Goal: Find specific page/section: Find specific page/section

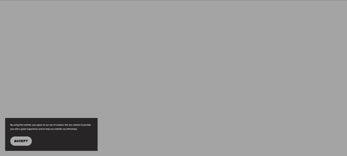
scroll to position [274, 0]
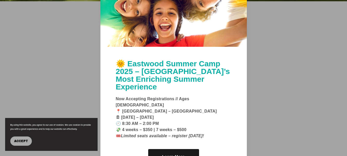
click at [269, 102] on div at bounding box center [173, 78] width 347 height 156
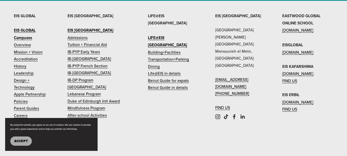
scroll to position [1529, 0]
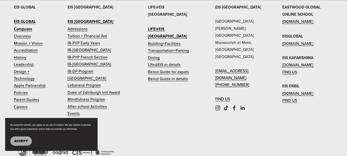
click at [25, 103] on link "Careers" at bounding box center [21, 106] width 14 height 7
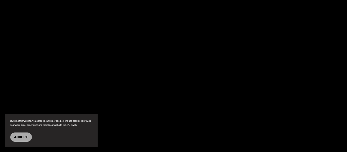
scroll to position [1335, 0]
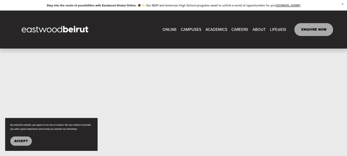
scroll to position [200, 0]
click at [237, 31] on link "CAREERS" at bounding box center [239, 29] width 17 height 8
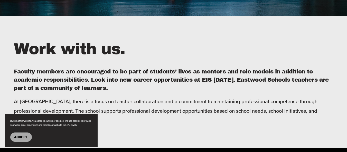
scroll to position [154, 0]
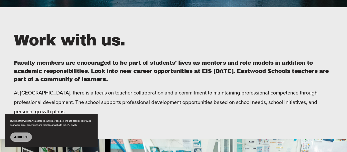
click at [19, 136] on span "Accept" at bounding box center [21, 137] width 14 height 4
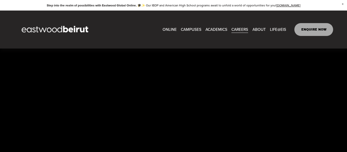
scroll to position [1137, 0]
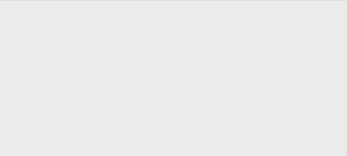
scroll to position [223, 0]
